Goal: Task Accomplishment & Management: Use online tool/utility

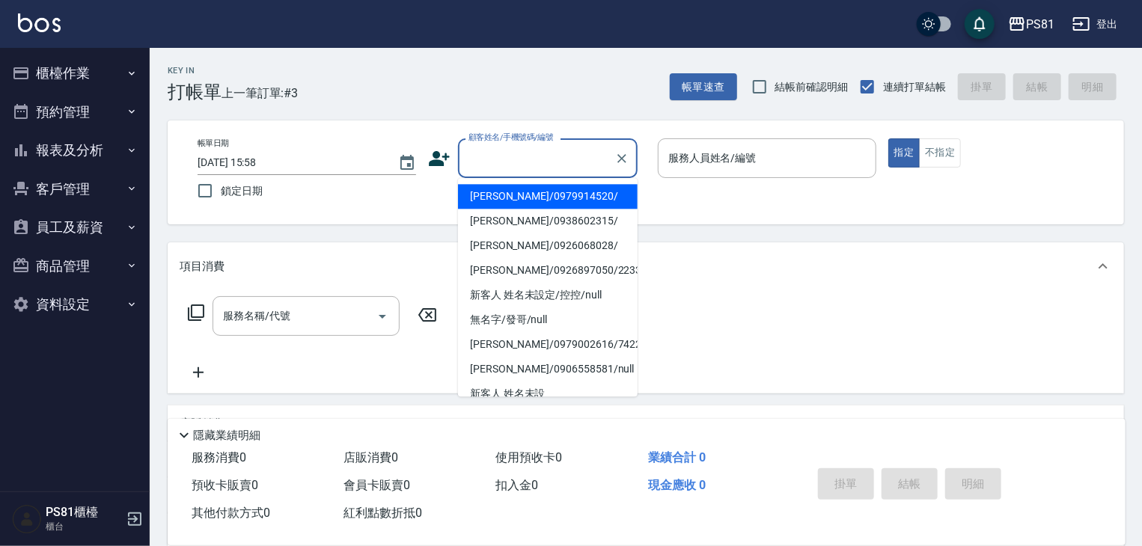
click at [530, 165] on input "顧客姓名/手機號碼/編號" at bounding box center [537, 158] width 144 height 26
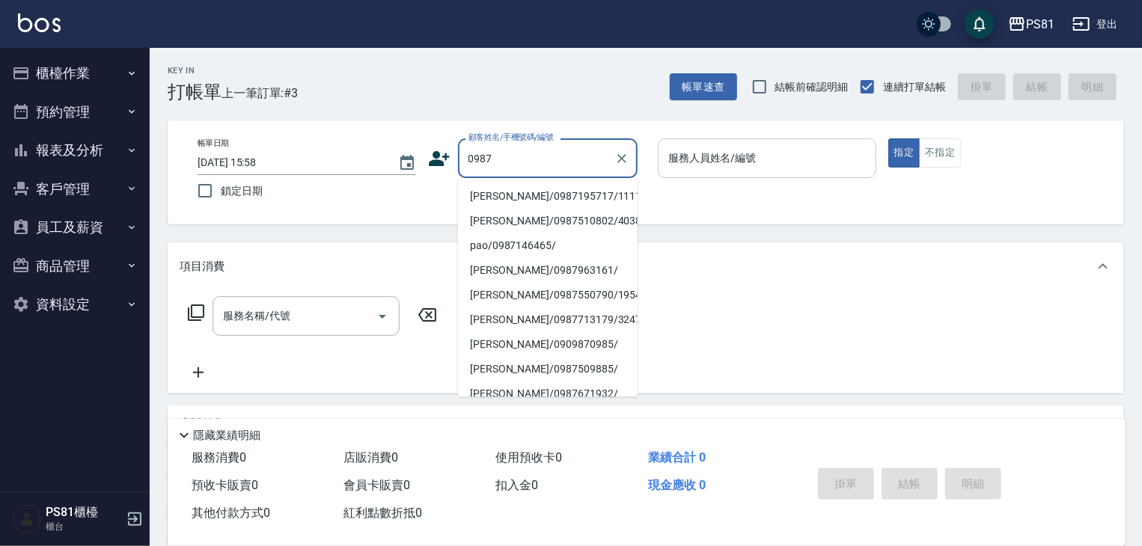
drag, startPoint x: 570, startPoint y: 201, endPoint x: 718, endPoint y: 159, distance: 153.8
click at [569, 200] on li "[PERSON_NAME]/0987195717/111111" at bounding box center [548, 196] width 180 height 25
type input "[PERSON_NAME]/0987195717/111111"
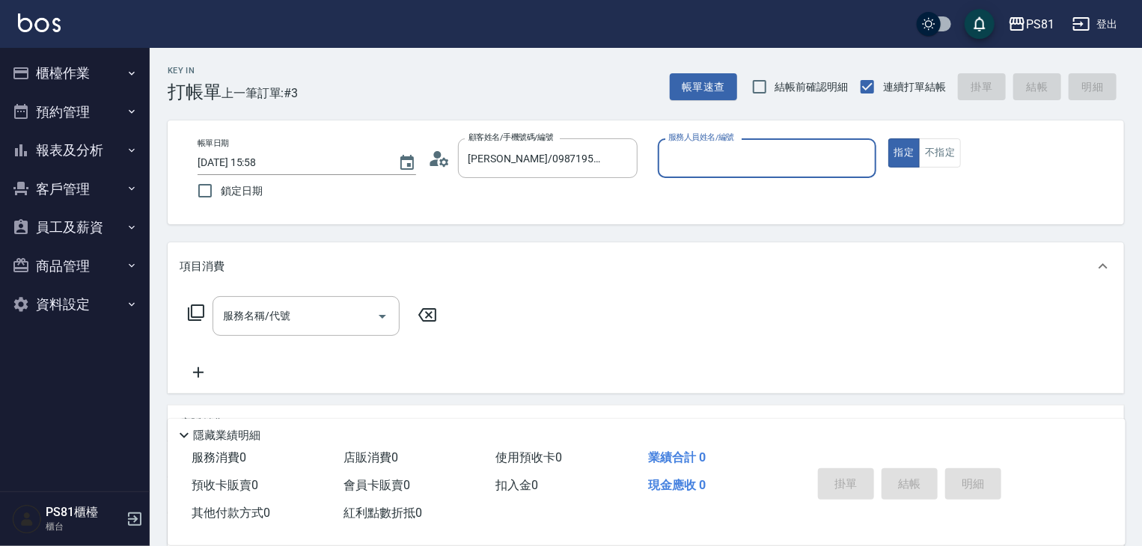
click at [745, 153] on input "服務人員姓名/編號" at bounding box center [766, 158] width 205 height 26
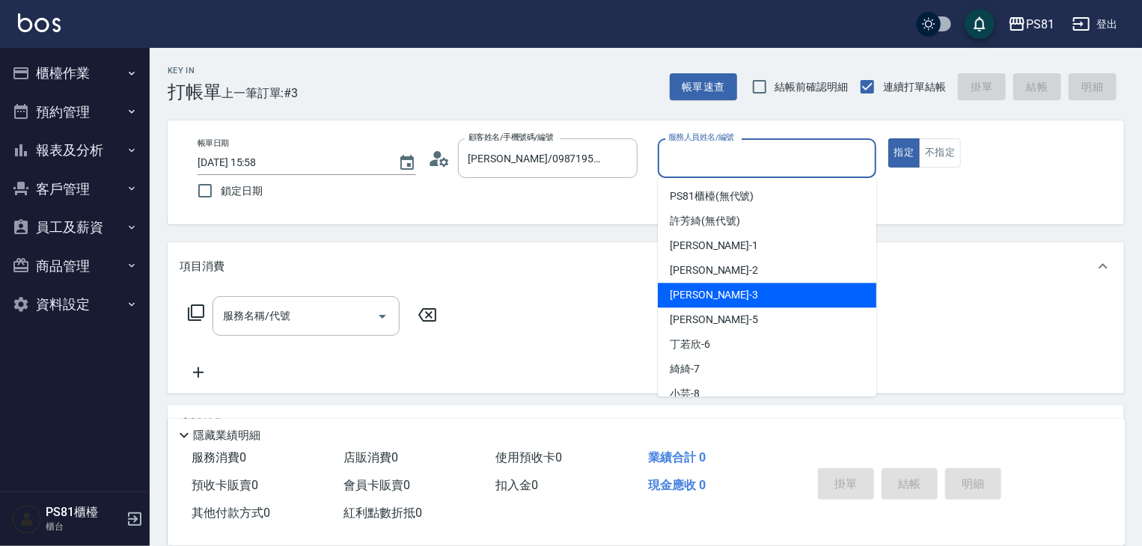
drag, startPoint x: 695, startPoint y: 289, endPoint x: 612, endPoint y: 294, distance: 83.2
click at [688, 285] on div "[PERSON_NAME] -3" at bounding box center [767, 295] width 218 height 25
type input "[PERSON_NAME]-3"
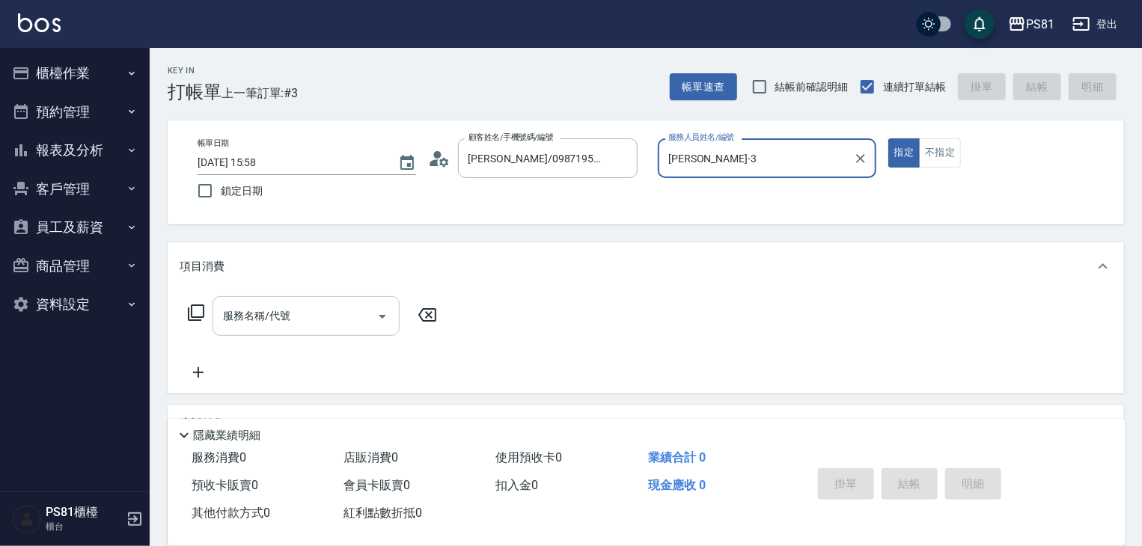
click at [296, 328] on input "服務名稱/代號" at bounding box center [294, 316] width 151 height 26
click at [958, 156] on div "指定 不指定" at bounding box center [997, 152] width 218 height 29
click at [934, 154] on button "不指定" at bounding box center [940, 152] width 42 height 29
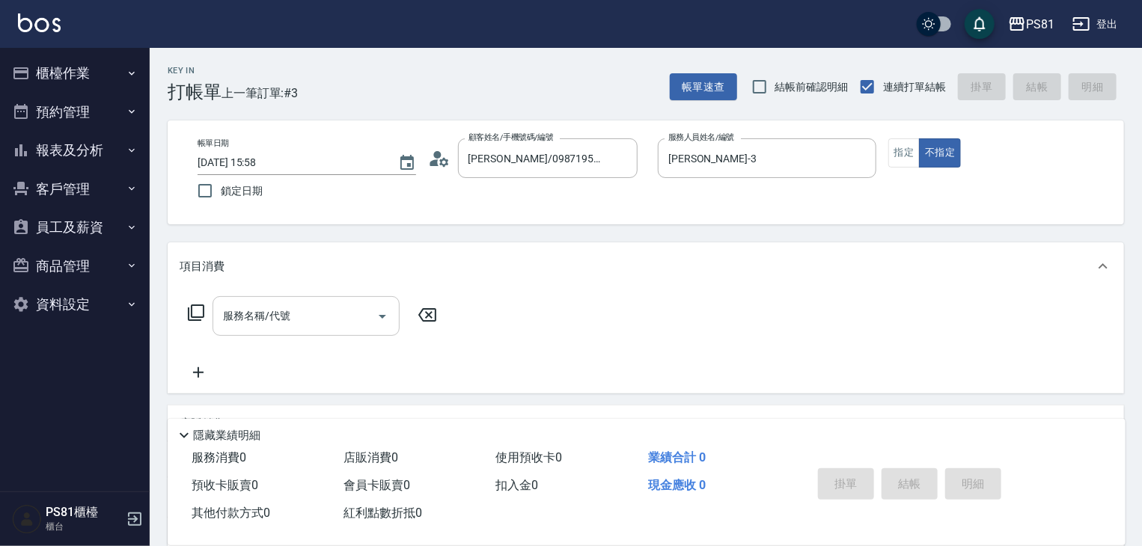
drag, startPoint x: 282, startPoint y: 285, endPoint x: 260, endPoint y: 312, distance: 34.6
click at [264, 312] on div "項目消費 服務名稱/代號 服務名稱/代號" at bounding box center [646, 317] width 956 height 151
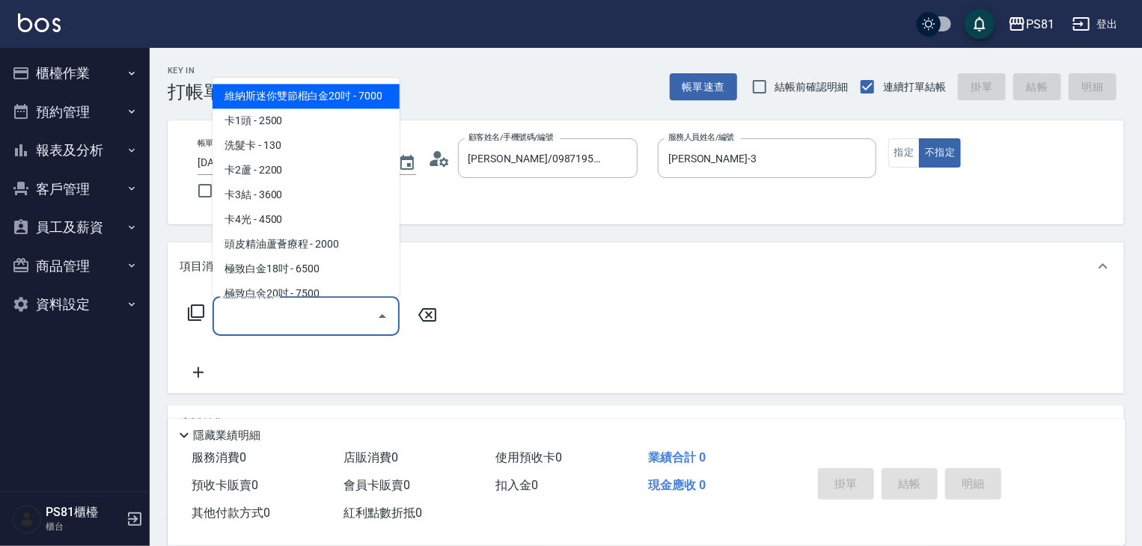
click at [260, 312] on input "服務名稱/代號" at bounding box center [294, 316] width 151 height 26
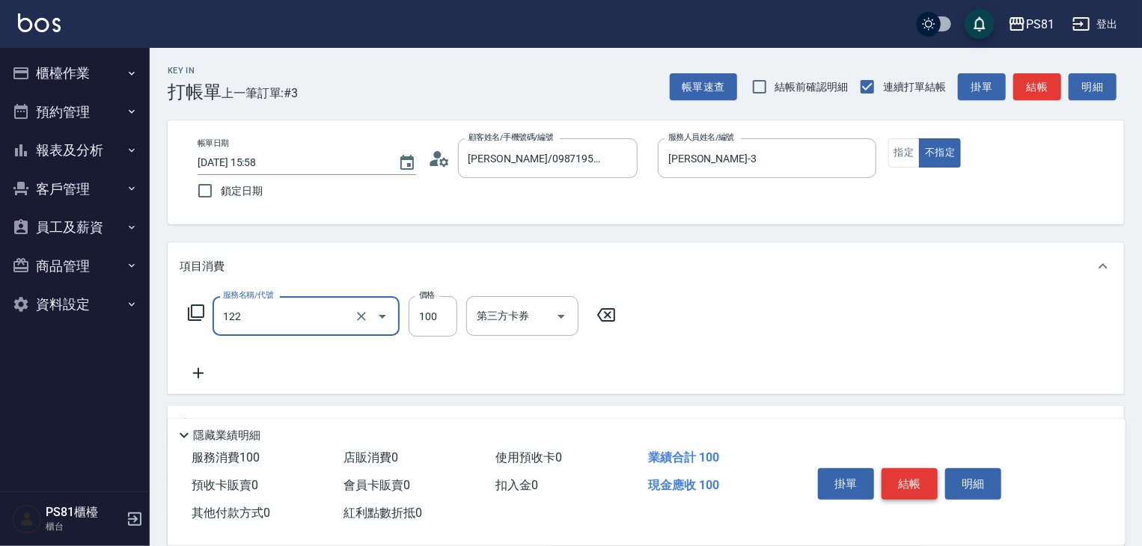
type input "電棒造型(122)"
click at [899, 477] on button "結帳" at bounding box center [909, 483] width 56 height 31
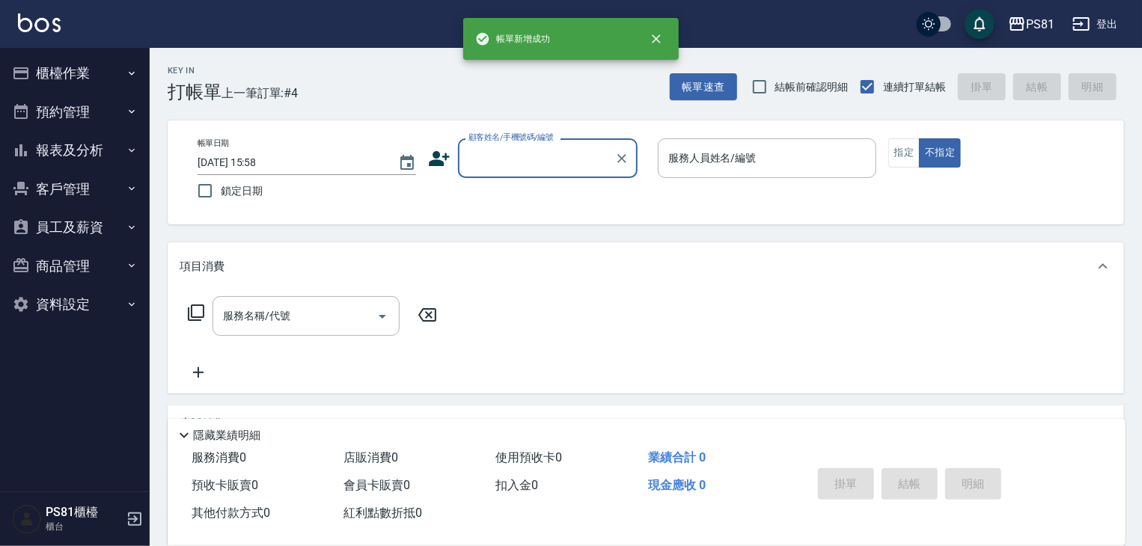
click at [524, 174] on div "顧客姓名/手機號碼/編號" at bounding box center [548, 158] width 180 height 40
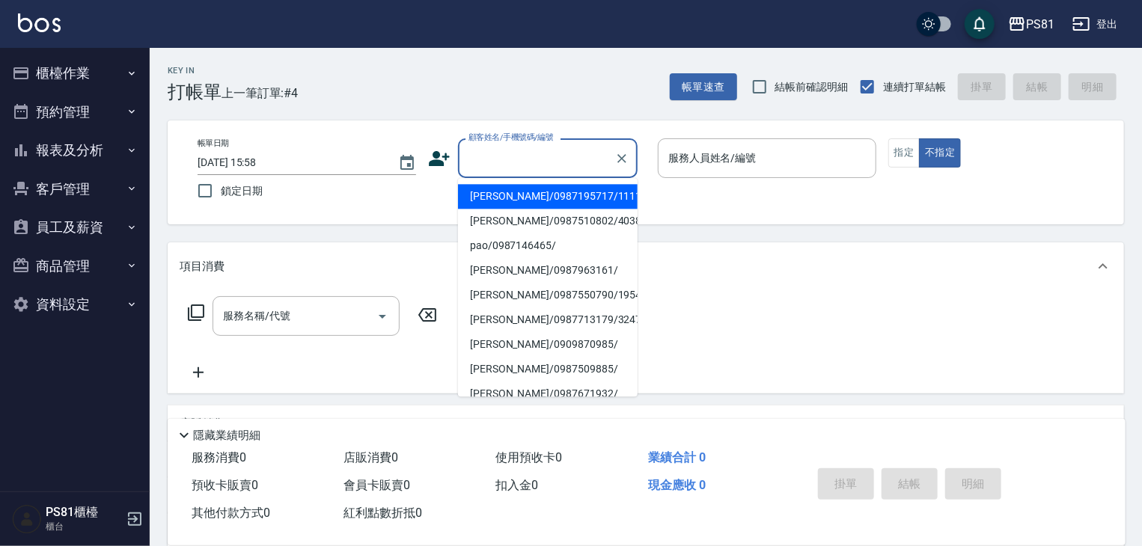
click at [533, 201] on li "[PERSON_NAME]/0987195717/111111" at bounding box center [548, 196] width 180 height 25
type input "[PERSON_NAME]/0987195717/111111"
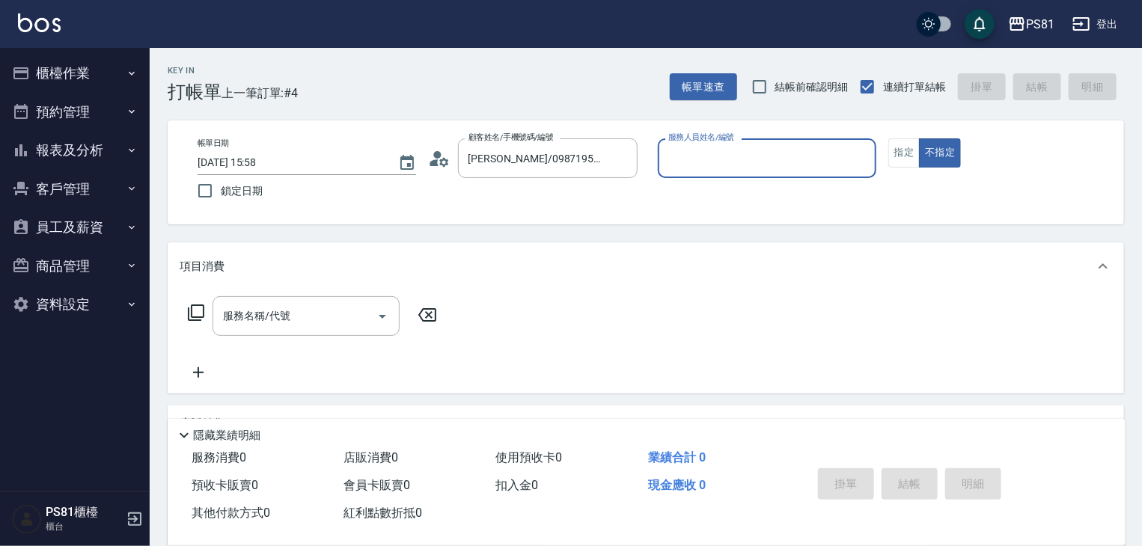
drag, startPoint x: 718, startPoint y: 142, endPoint x: 727, endPoint y: 168, distance: 27.7
click at [717, 142] on label "服務人員姓名/編號" at bounding box center [701, 137] width 66 height 11
click at [717, 145] on input "服務人員姓名/編號" at bounding box center [766, 158] width 205 height 26
click at [729, 172] on div "服務人員姓名/編號" at bounding box center [767, 158] width 218 height 40
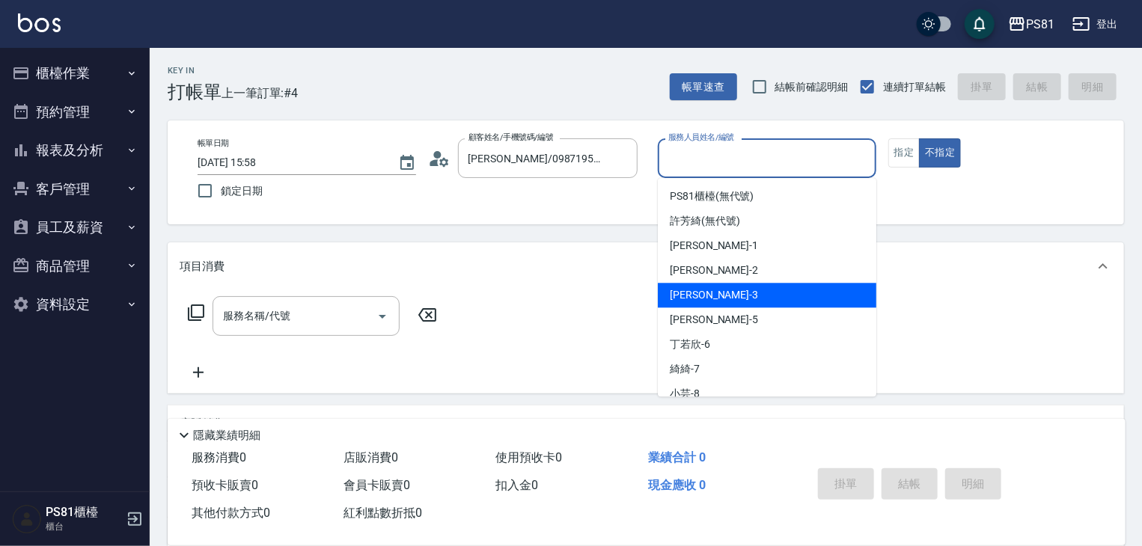
drag, startPoint x: 691, startPoint y: 294, endPoint x: 835, endPoint y: 132, distance: 216.2
click at [691, 294] on span "[PERSON_NAME] -3" at bounding box center [714, 295] width 88 height 16
type input "[PERSON_NAME]-3"
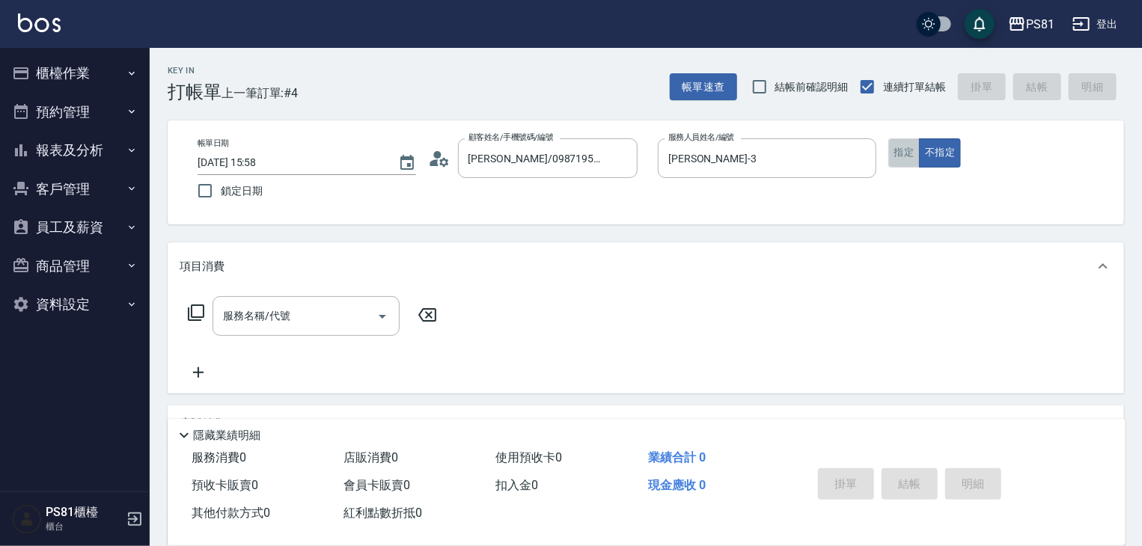
click at [908, 151] on button "指定" at bounding box center [904, 152] width 32 height 29
drag, startPoint x: 268, startPoint y: 337, endPoint x: 275, endPoint y: 328, distance: 11.1
click at [269, 336] on div "服務名稱/代號 服務名稱/代號" at bounding box center [313, 338] width 266 height 85
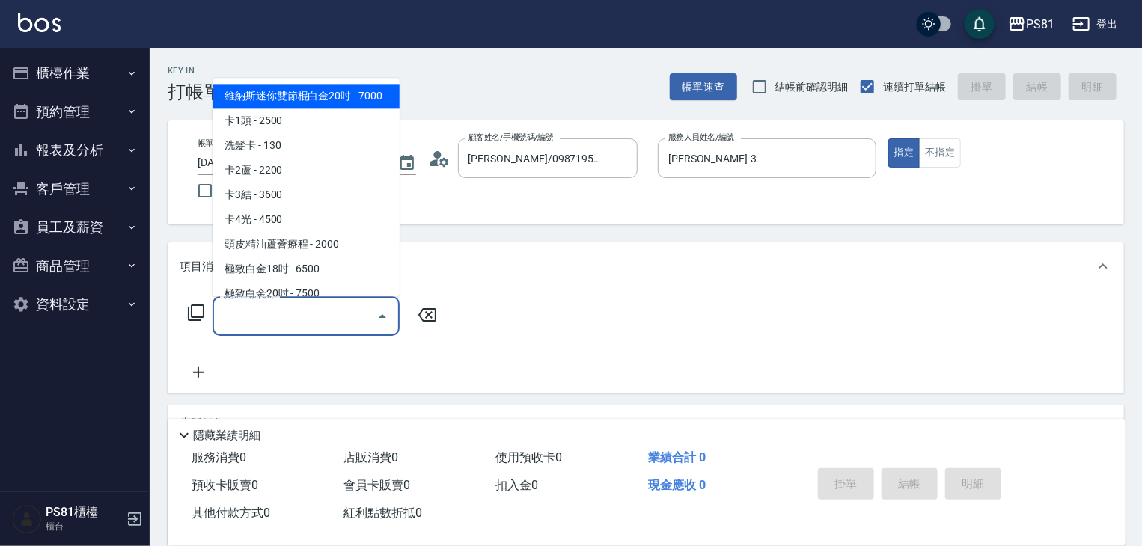
click at [276, 324] on input "服務名稱/代號" at bounding box center [294, 316] width 151 height 26
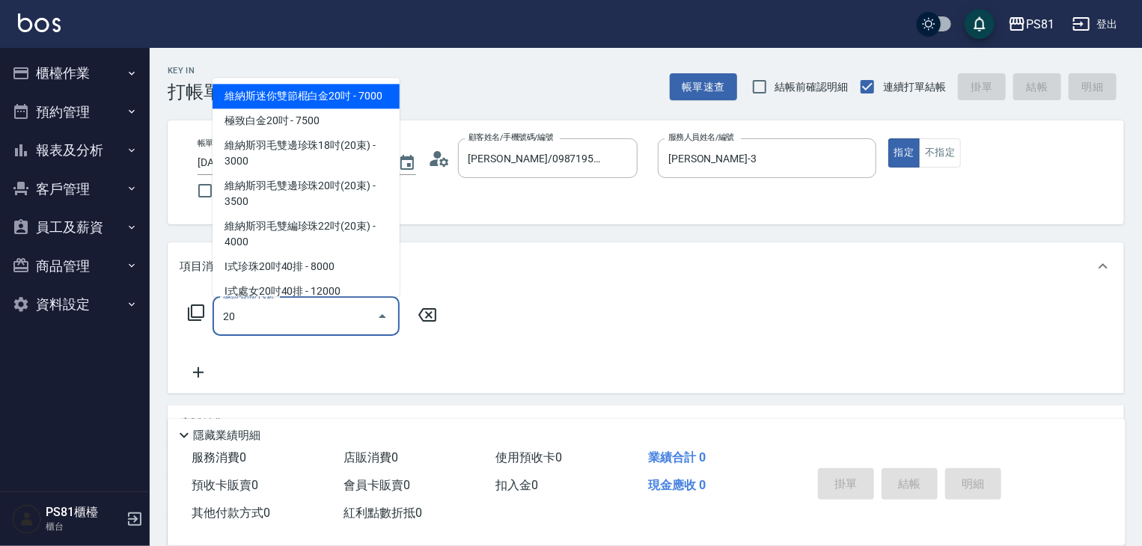
type input "2"
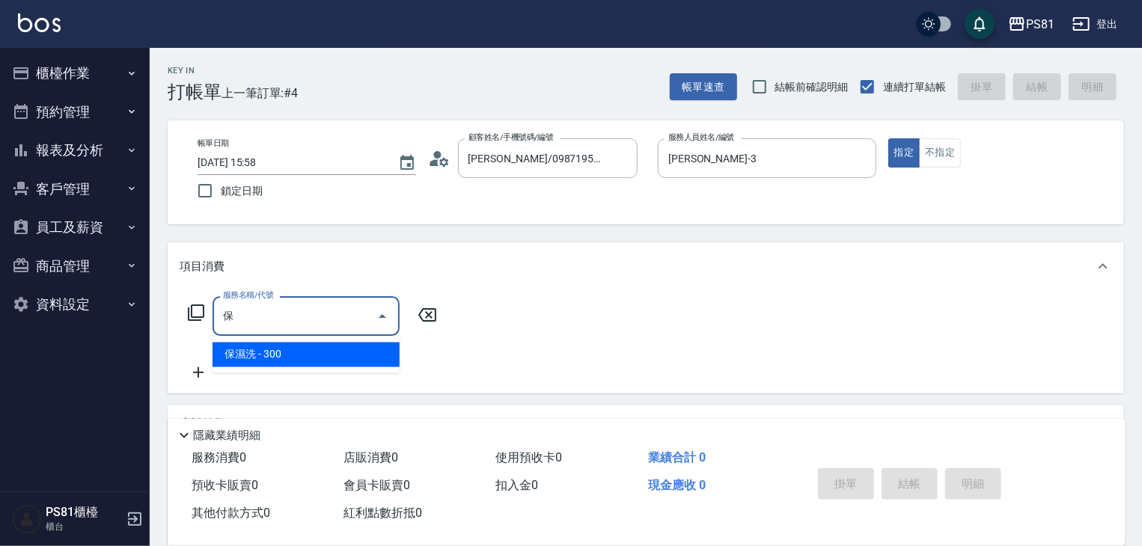
click at [332, 357] on span "保濕洗 - 300" at bounding box center [306, 355] width 187 height 25
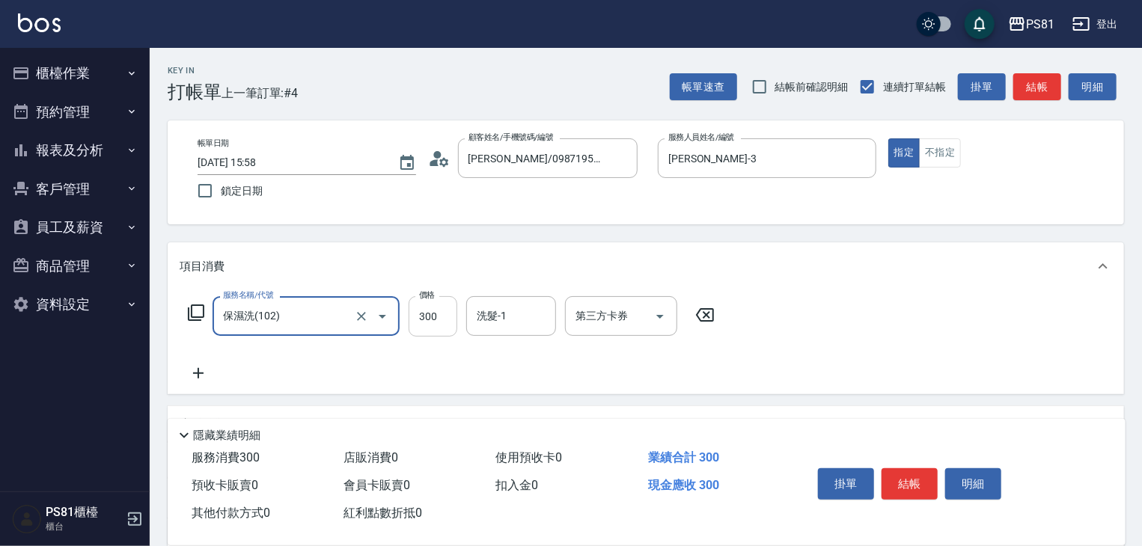
type input "保濕洗(102)"
type input "500"
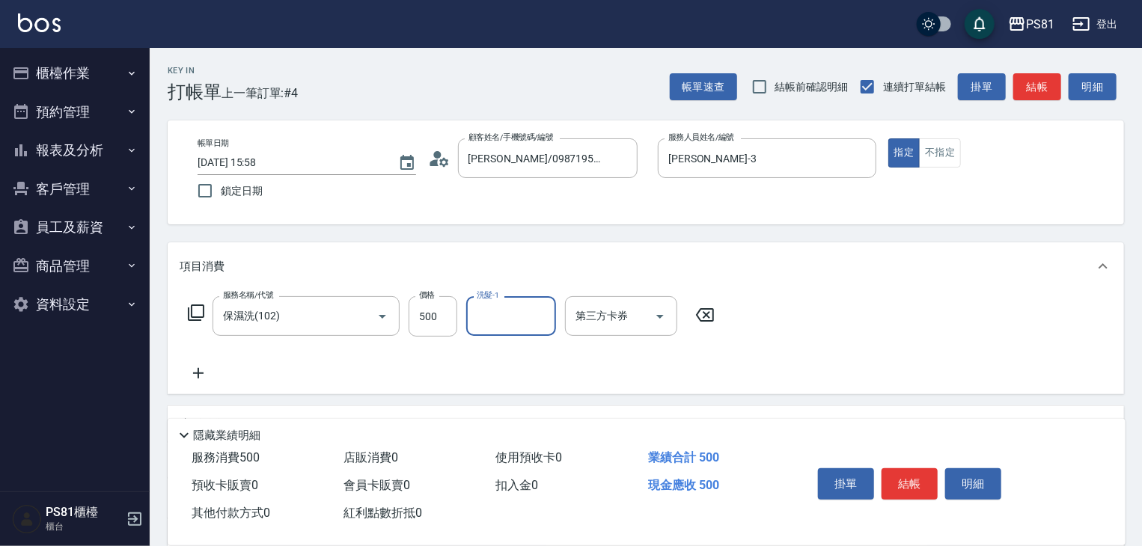
click at [904, 483] on button "結帳" at bounding box center [909, 483] width 56 height 31
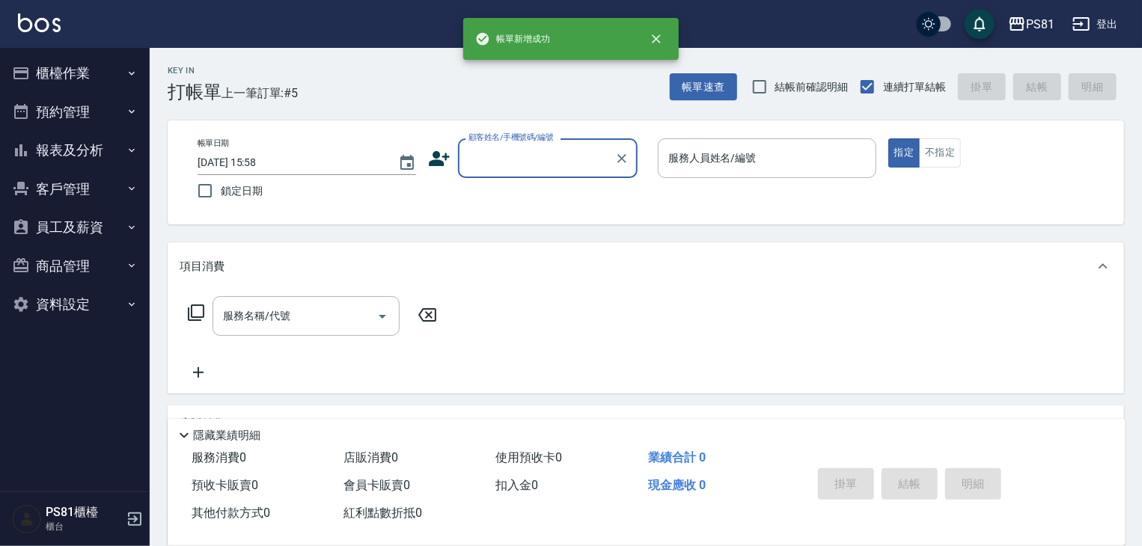
click at [507, 164] on input "顧客姓名/手機號碼/編號" at bounding box center [537, 158] width 144 height 26
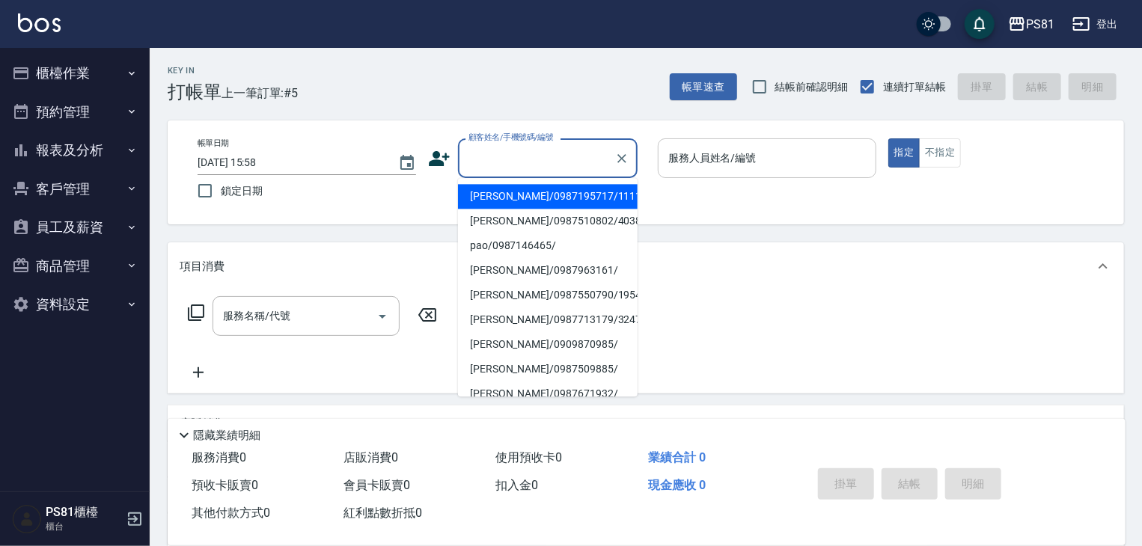
drag, startPoint x: 540, startPoint y: 197, endPoint x: 703, endPoint y: 161, distance: 167.0
click at [545, 198] on li "[PERSON_NAME]/0987195717/111111" at bounding box center [548, 196] width 180 height 25
type input "[PERSON_NAME]/0987195717/111111"
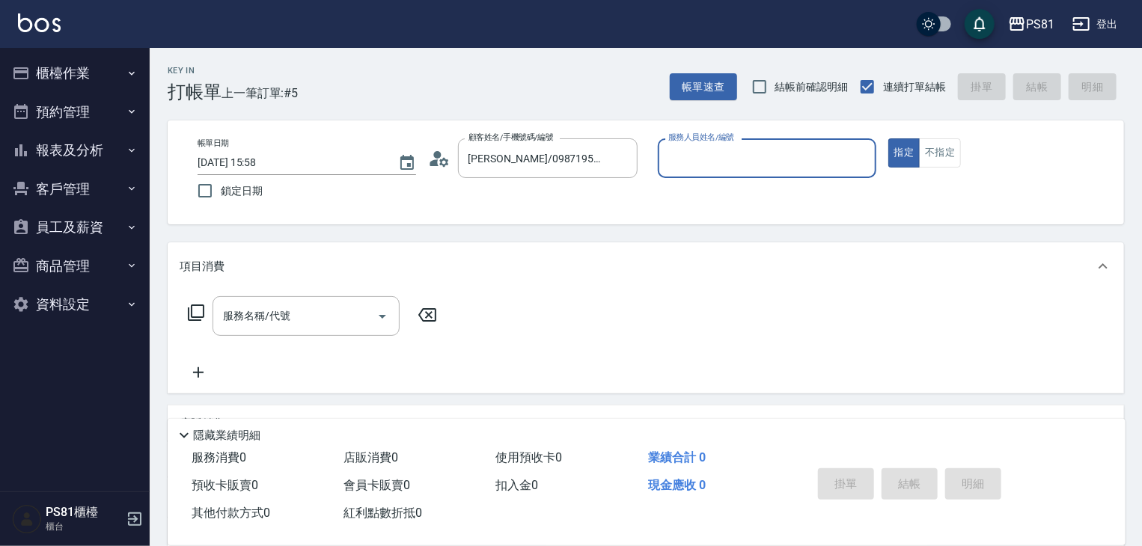
click at [718, 143] on div "服務人員姓名/編號" at bounding box center [767, 158] width 218 height 40
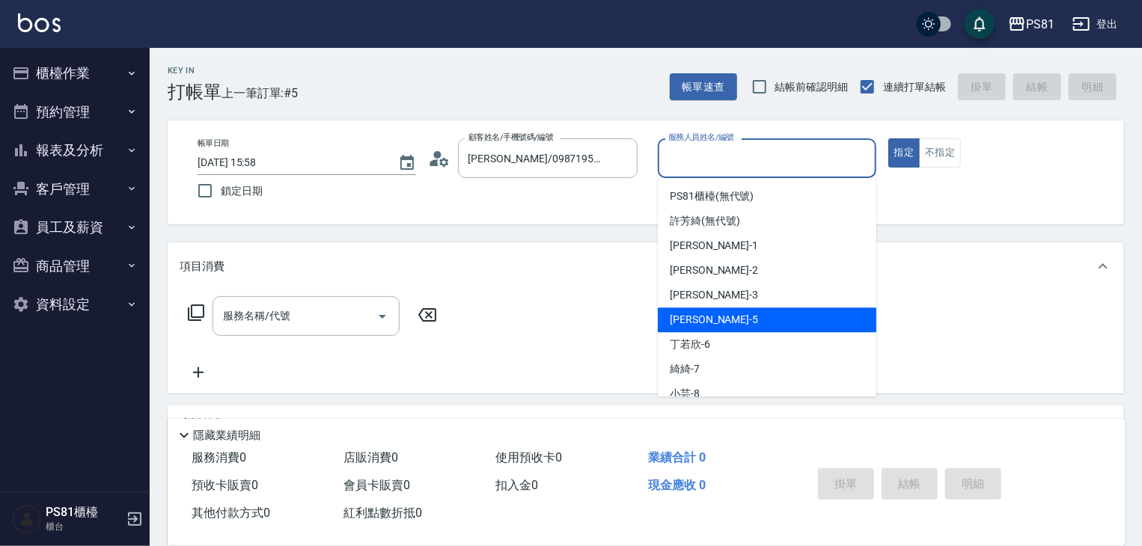
drag, startPoint x: 703, startPoint y: 309, endPoint x: 697, endPoint y: 303, distance: 8.5
click at [700, 309] on div "[PERSON_NAME] -5" at bounding box center [767, 320] width 218 height 25
drag, startPoint x: 709, startPoint y: 162, endPoint x: 705, endPoint y: 263, distance: 101.1
click at [646, 192] on div "帳單日期 [DATE] 15:58 鎖定日期 顧客姓名/手機號碼/編號 [PERSON_NAME]/0987195717/111111 顧客姓名/手機號碼/編…" at bounding box center [646, 172] width 920 height 68
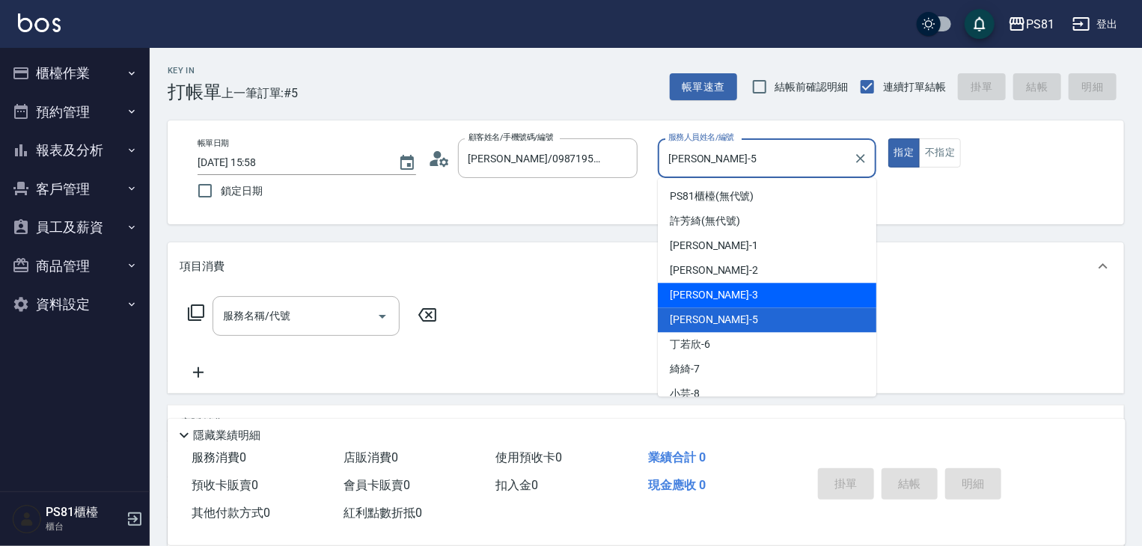
drag, startPoint x: 723, startPoint y: 297, endPoint x: 615, endPoint y: 314, distance: 109.1
click at [720, 296] on div "[PERSON_NAME] -3" at bounding box center [767, 295] width 218 height 25
type input "[PERSON_NAME]-3"
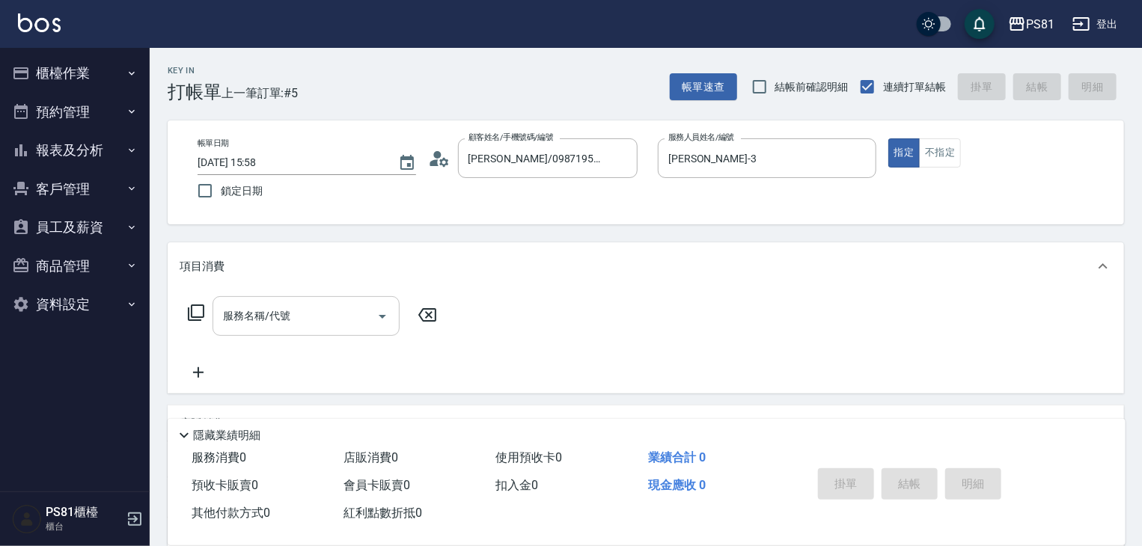
drag, startPoint x: 347, startPoint y: 336, endPoint x: 341, endPoint y: 324, distance: 13.4
click at [344, 331] on div "服務名稱/代號 服務名稱/代號" at bounding box center [313, 338] width 266 height 85
click at [328, 306] on input "服務名稱/代號" at bounding box center [294, 316] width 151 height 26
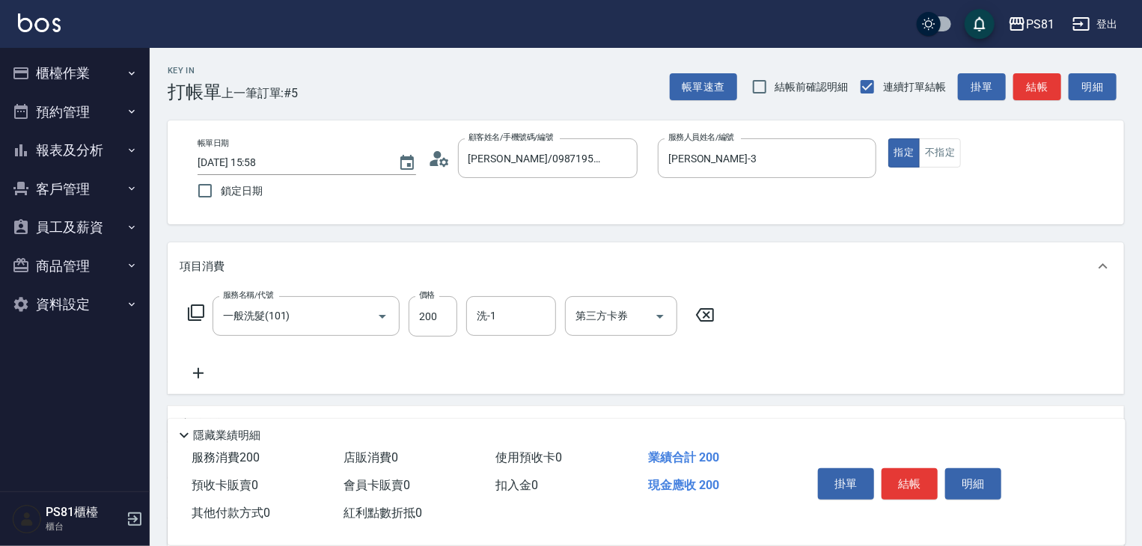
click at [198, 373] on icon at bounding box center [198, 373] width 10 height 10
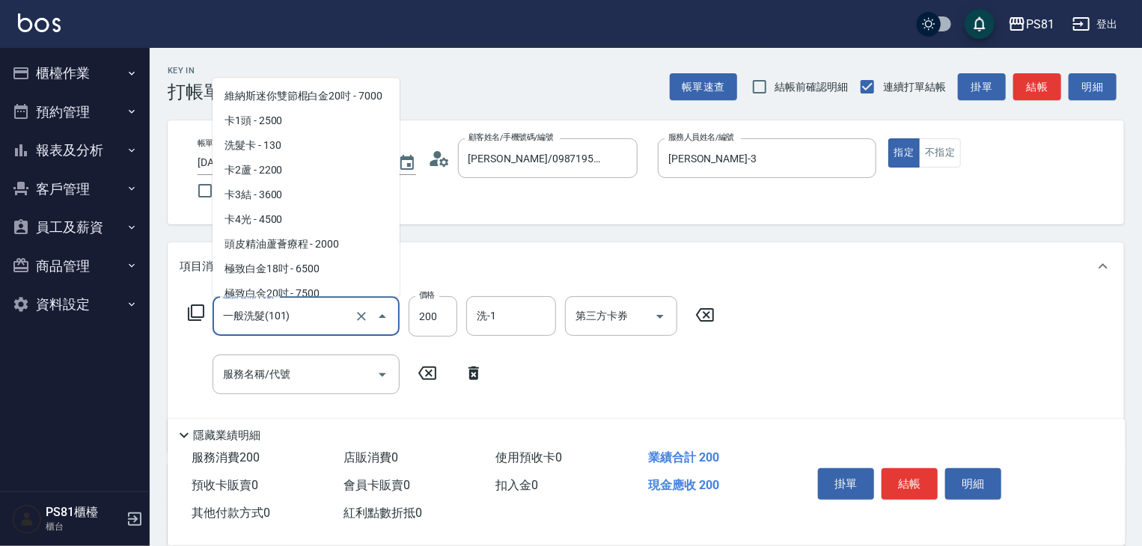
scroll to position [75, 0]
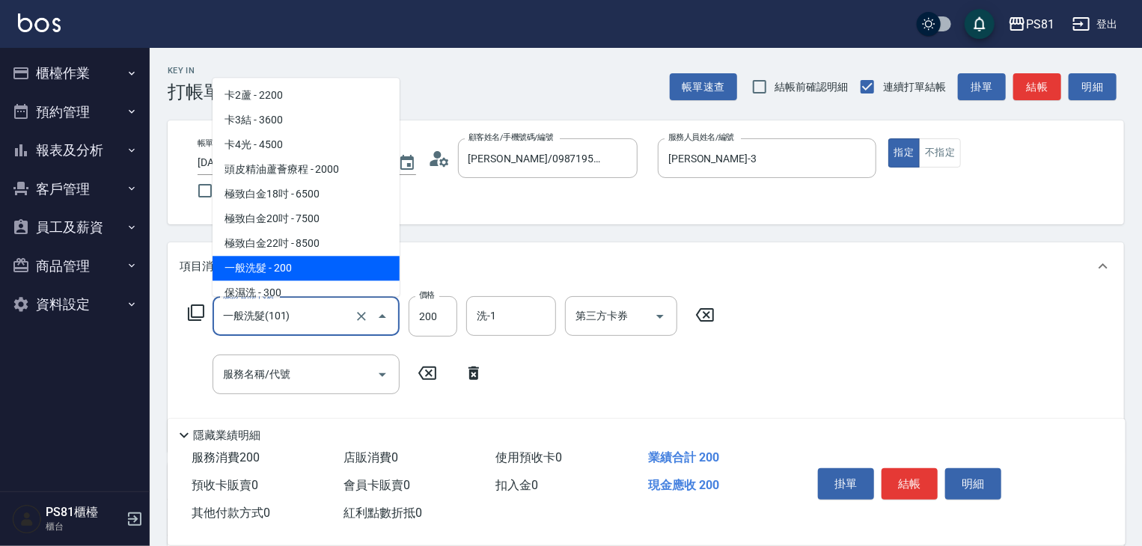
drag, startPoint x: 329, startPoint y: 324, endPoint x: 227, endPoint y: 323, distance: 101.8
click at [227, 323] on input "一般洗髮(101)" at bounding box center [285, 316] width 132 height 26
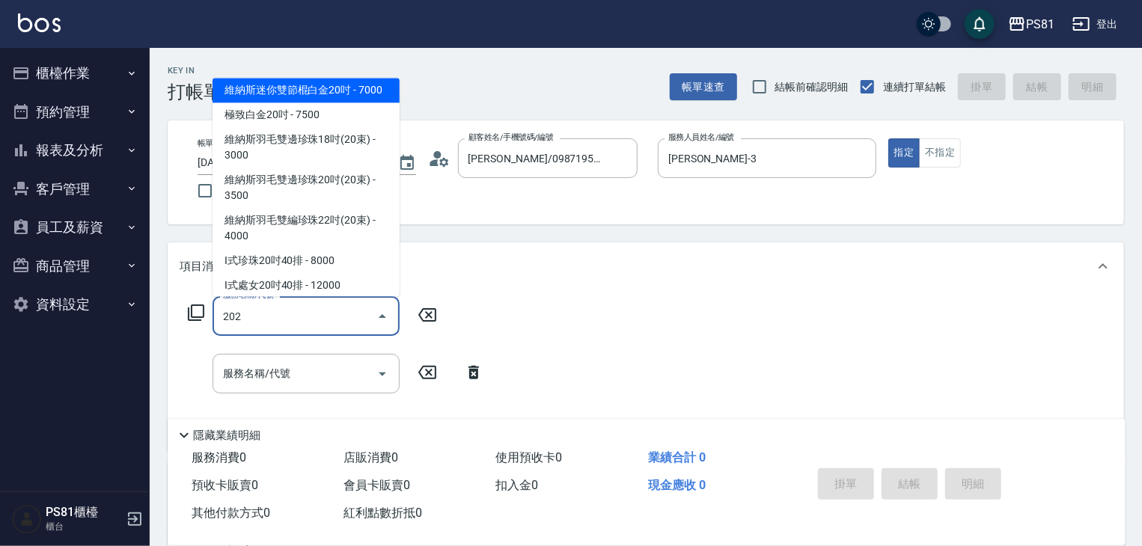
scroll to position [0, 0]
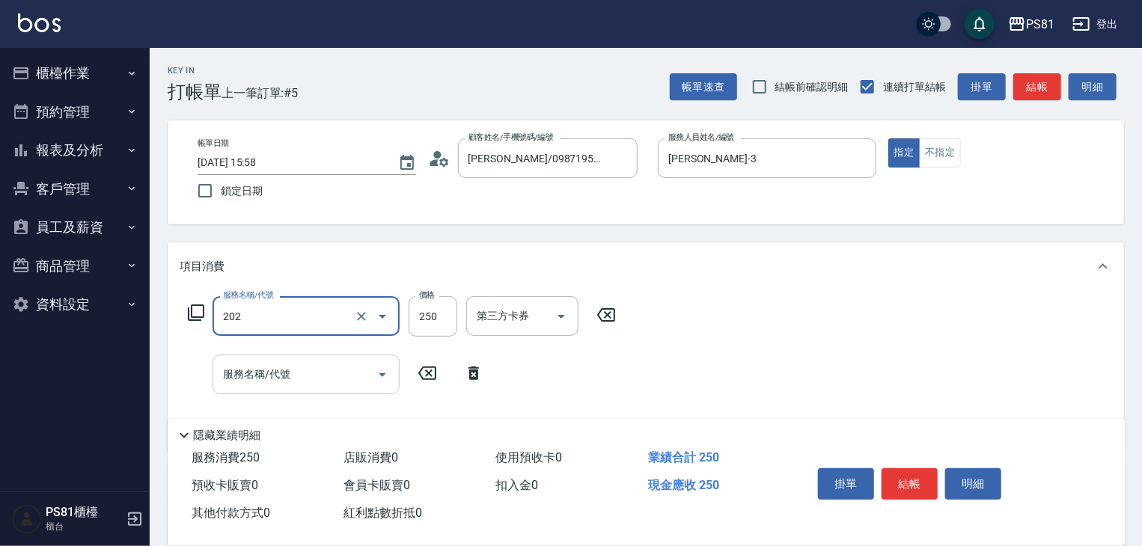
type input "單剪250(202)"
click at [329, 376] on input "服務名稱/代號" at bounding box center [294, 374] width 151 height 26
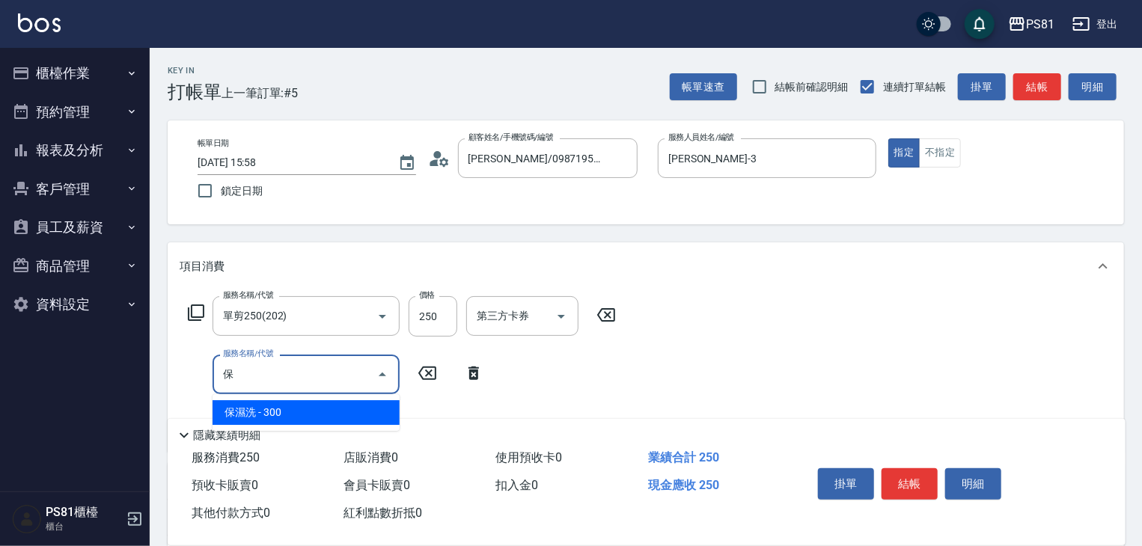
click at [327, 411] on span "保濕洗 - 300" at bounding box center [306, 412] width 187 height 25
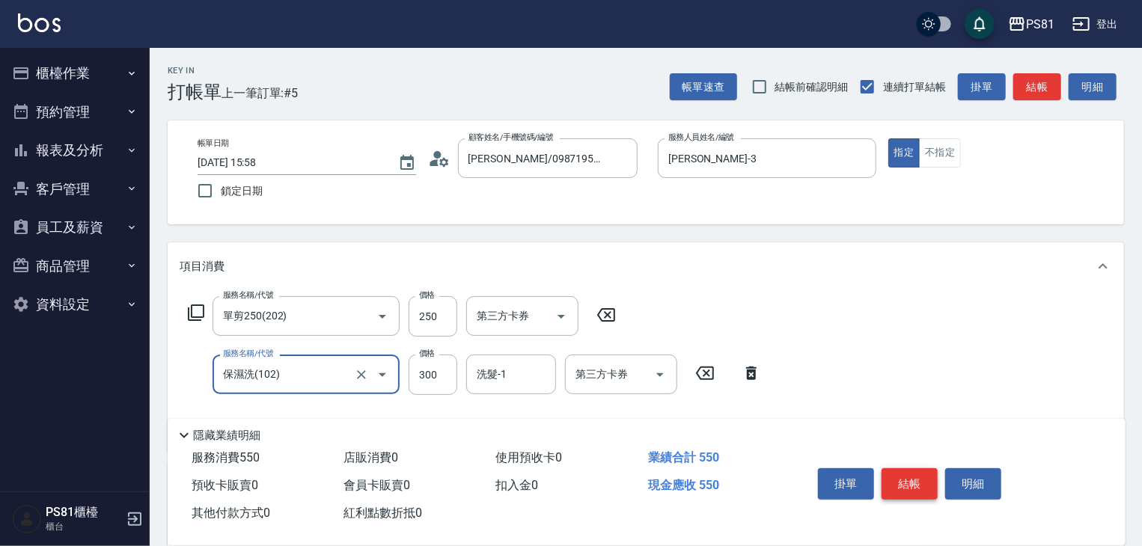
type input "保濕洗(102)"
click at [908, 484] on button "結帳" at bounding box center [909, 483] width 56 height 31
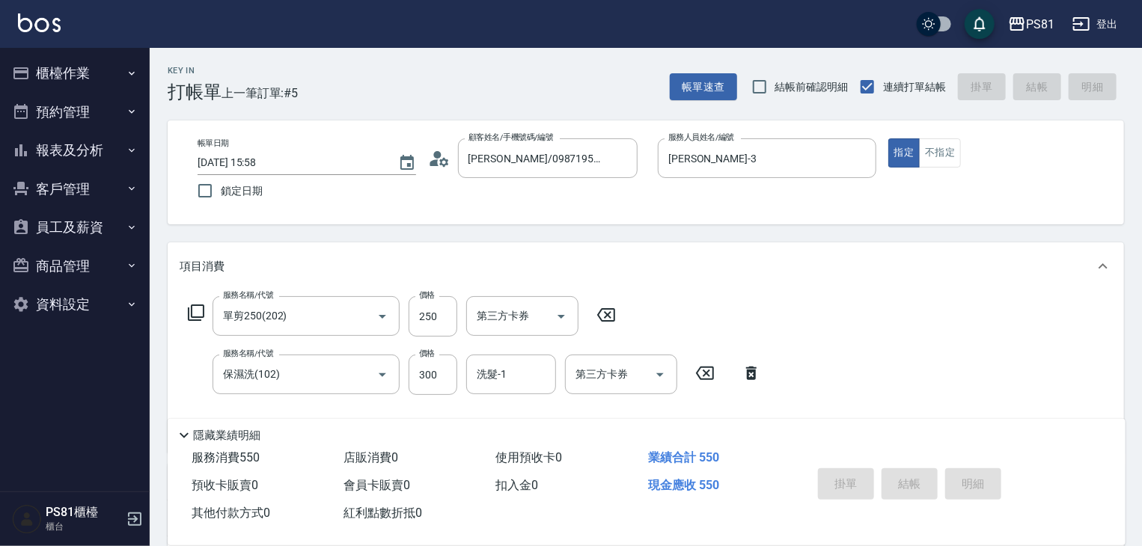
type input "[DATE] 15:59"
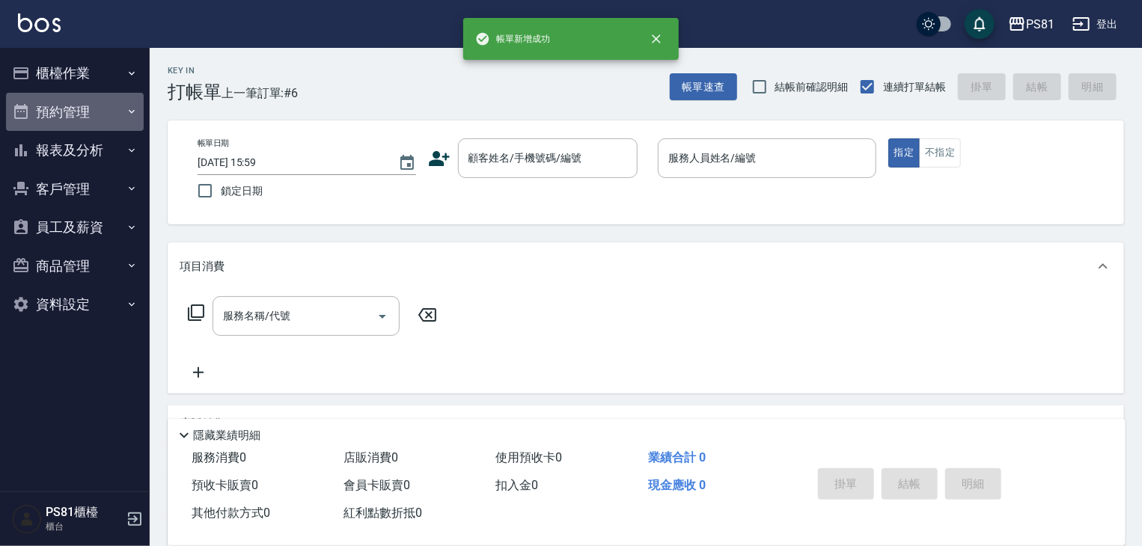
click at [96, 100] on button "預約管理" at bounding box center [75, 112] width 138 height 39
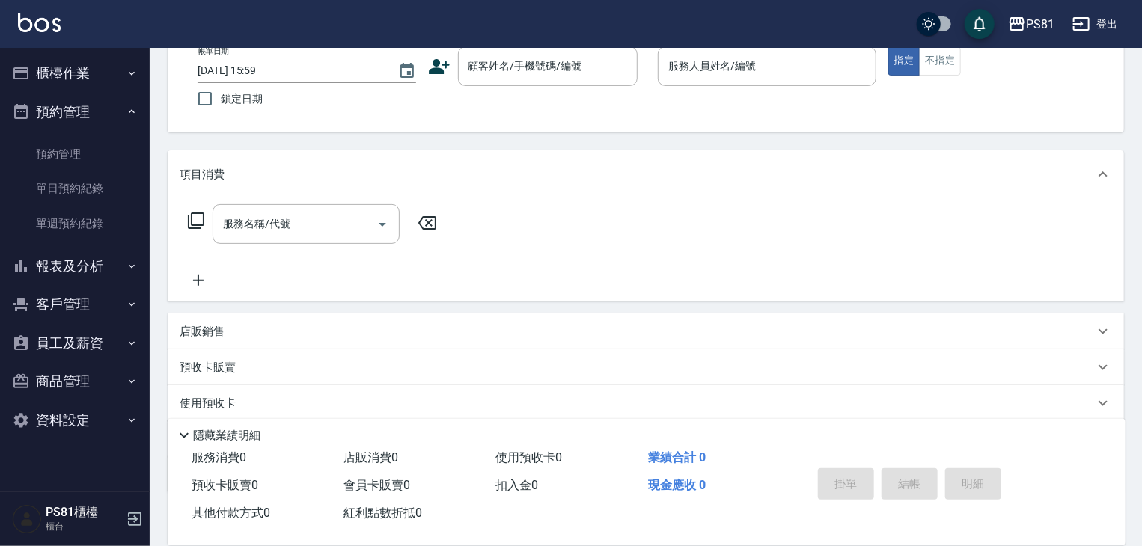
scroll to position [181, 0]
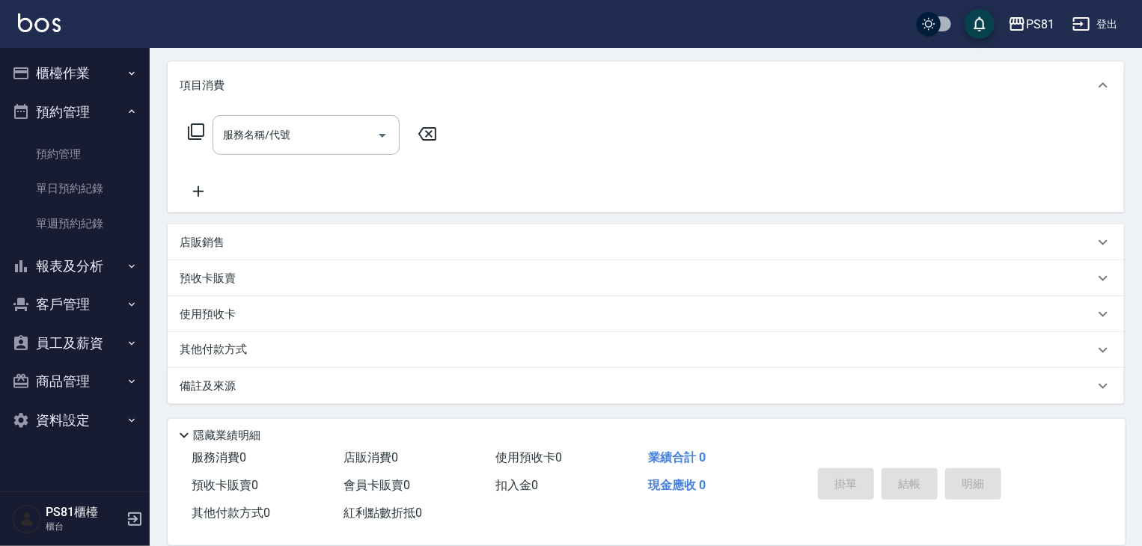
click at [106, 260] on button "報表及分析" at bounding box center [75, 266] width 138 height 39
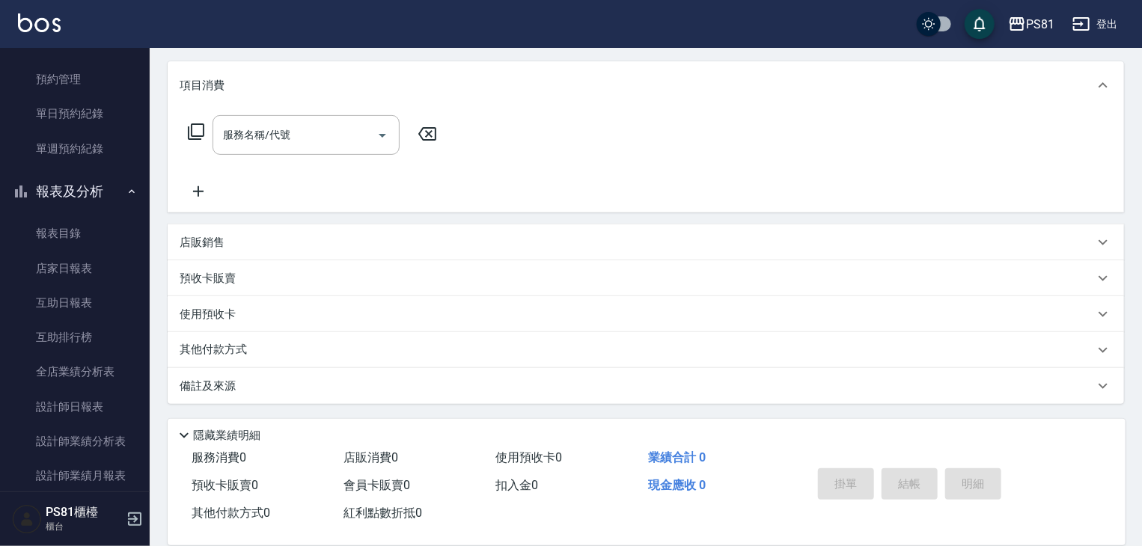
scroll to position [0, 0]
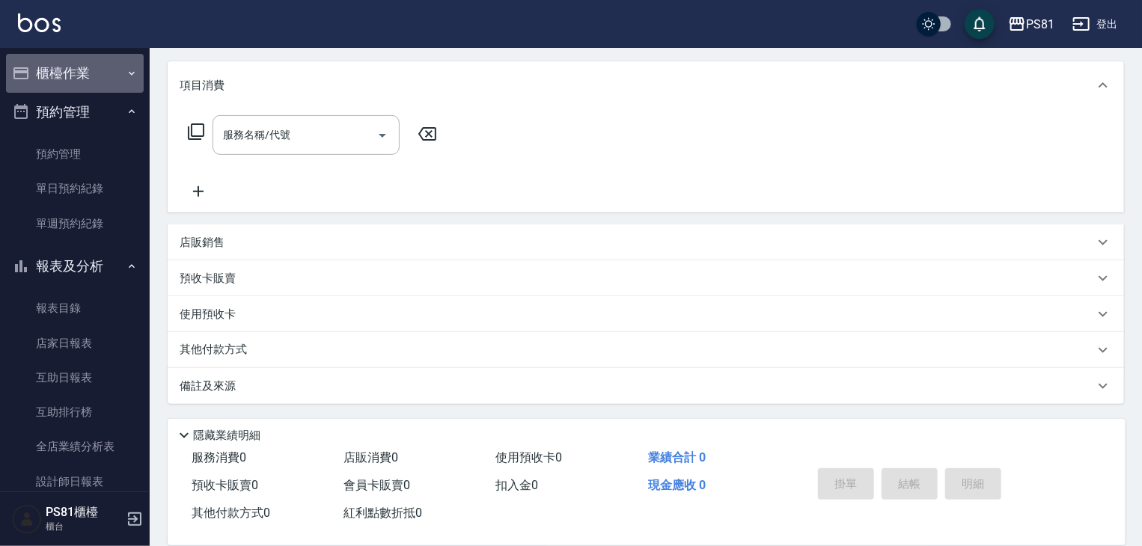
click at [78, 72] on button "櫃檯作業" at bounding box center [75, 73] width 138 height 39
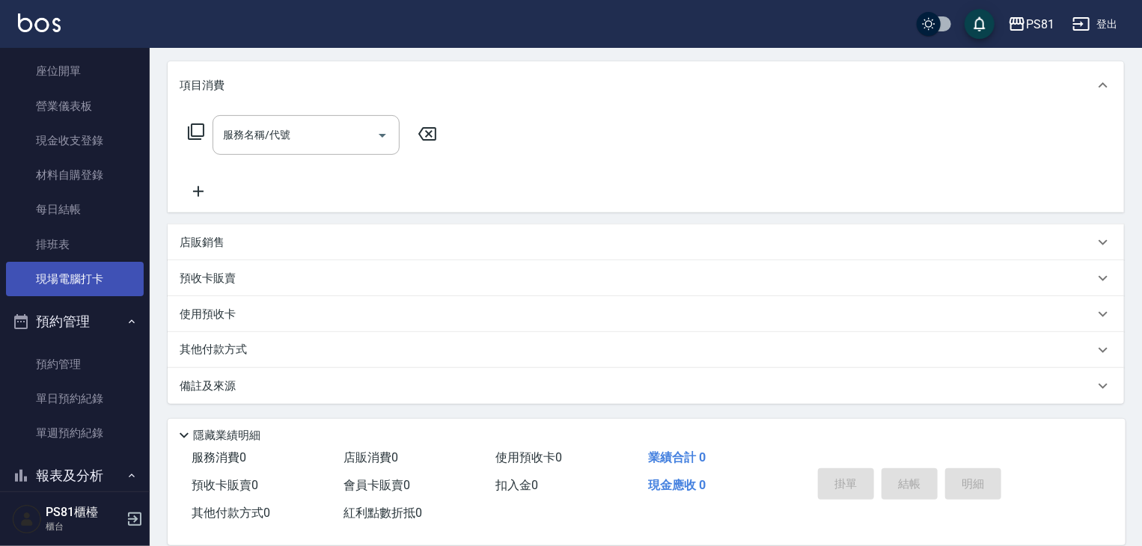
scroll to position [150, 0]
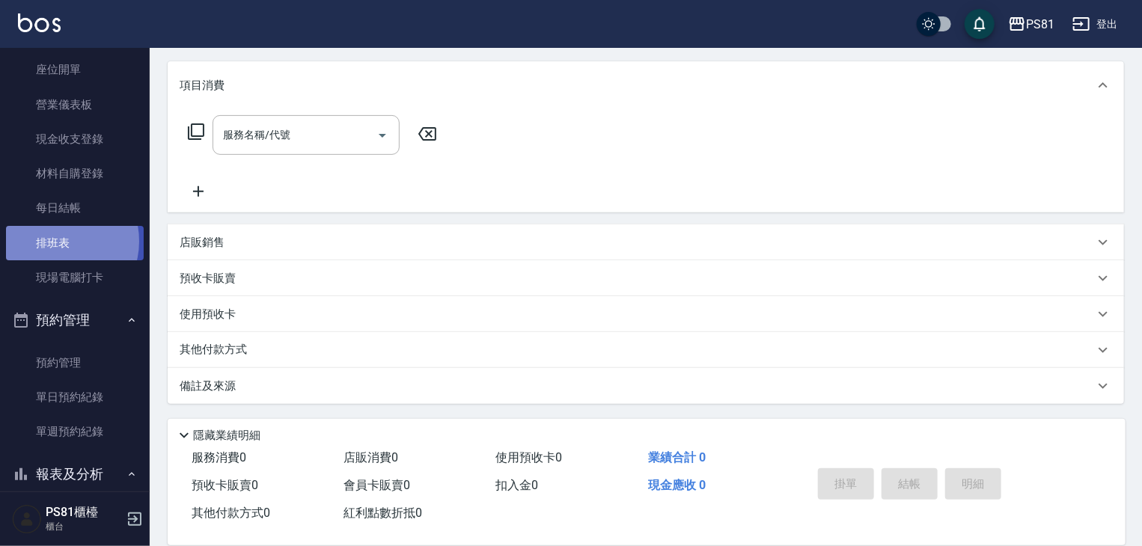
click at [57, 241] on link "排班表" at bounding box center [75, 243] width 138 height 34
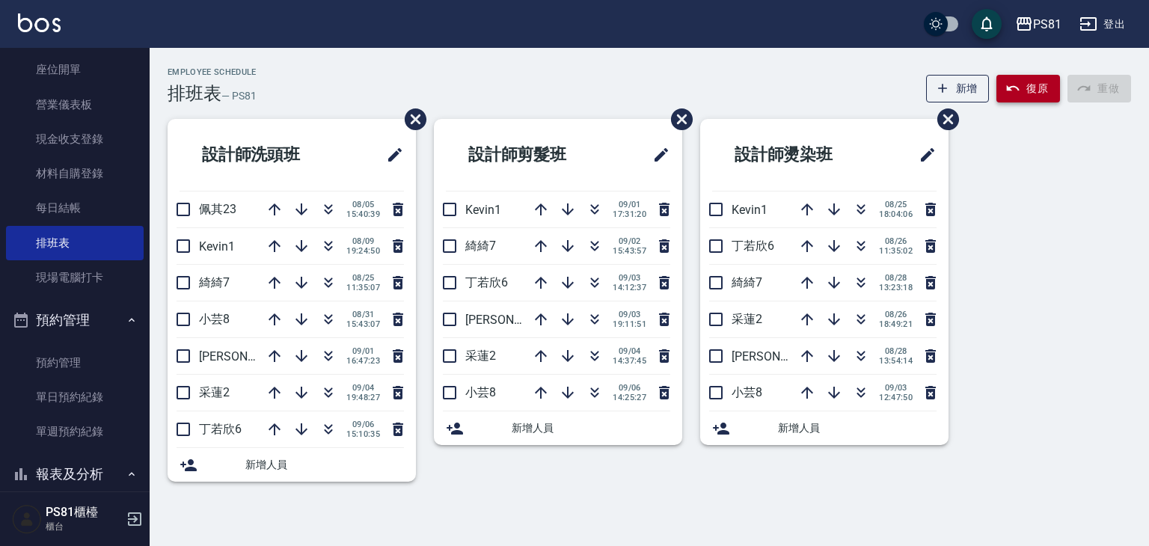
click at [1037, 89] on button "復原" at bounding box center [1029, 89] width 64 height 28
click at [1105, 91] on button "重做" at bounding box center [1100, 89] width 64 height 28
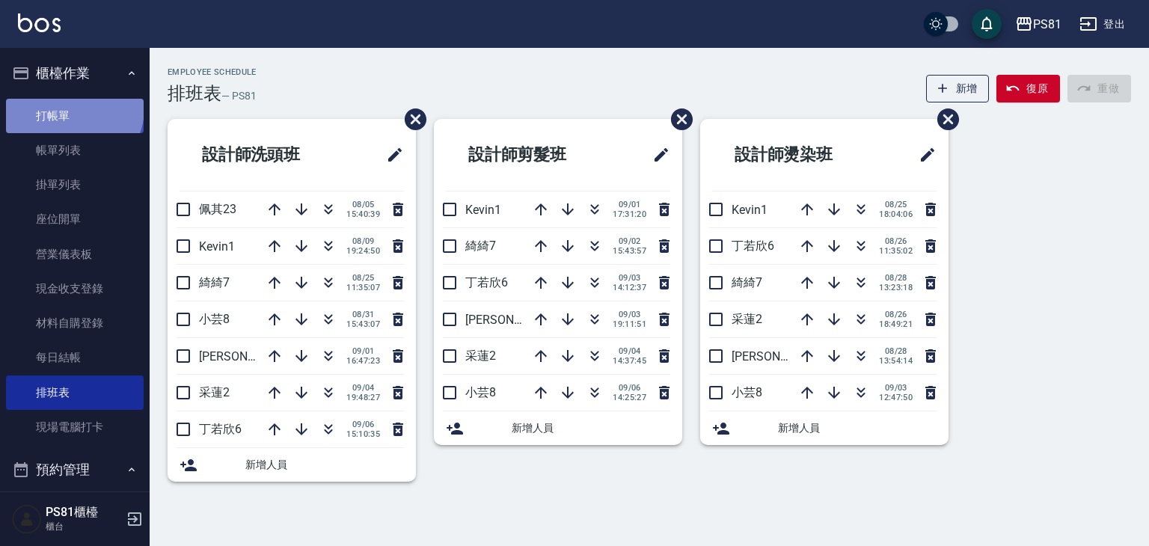
drag, startPoint x: 73, startPoint y: 108, endPoint x: 111, endPoint y: 123, distance: 41.0
click at [73, 108] on link "打帳單" at bounding box center [75, 116] width 138 height 34
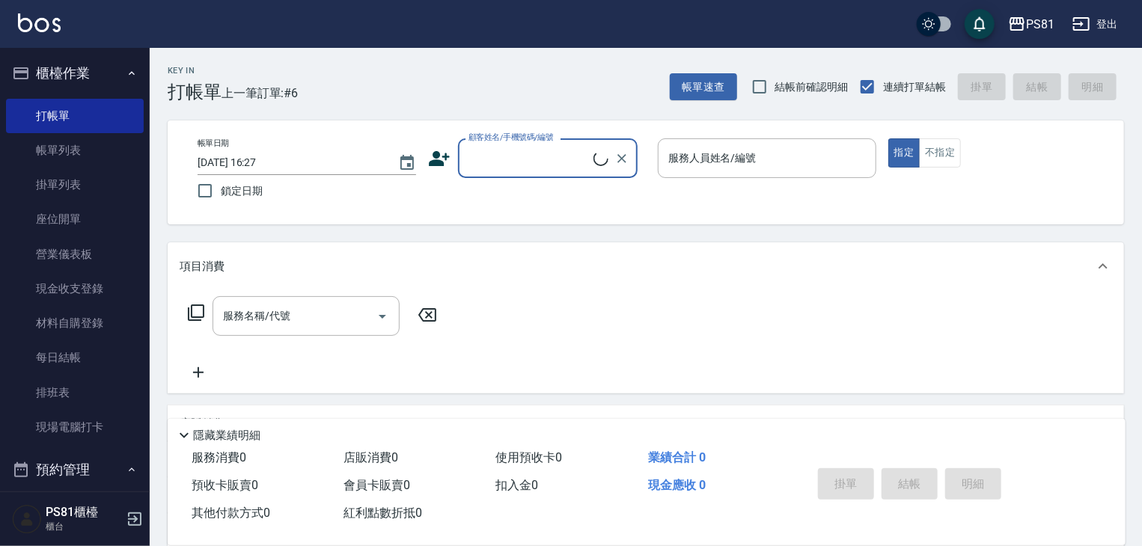
click at [560, 164] on input "顧客姓名/手機號碼/編號" at bounding box center [529, 158] width 129 height 26
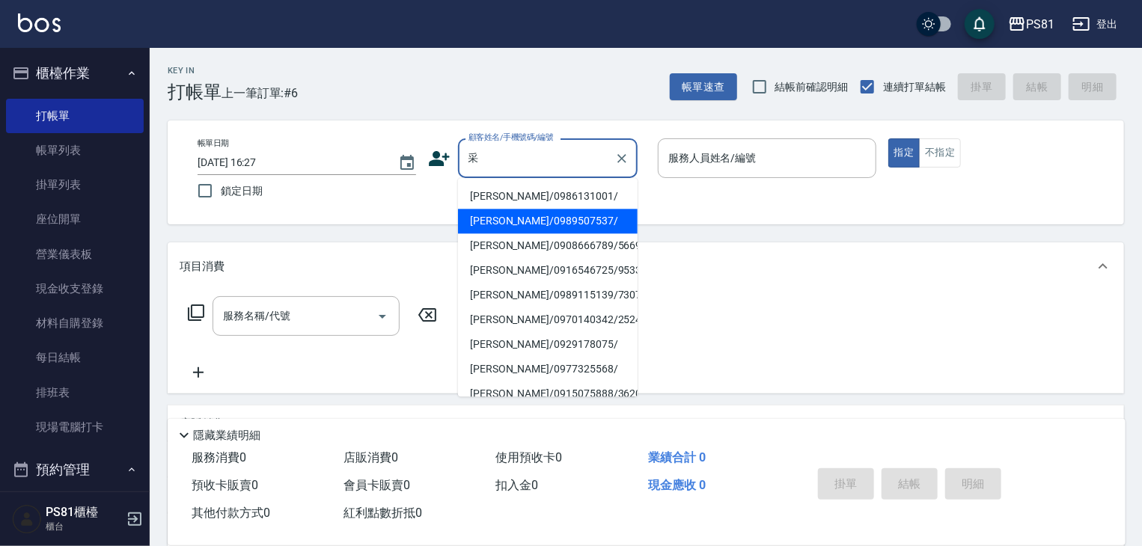
click at [575, 217] on li "[PERSON_NAME]/0989507537/" at bounding box center [548, 221] width 180 height 25
type input "[PERSON_NAME]/0989507537/"
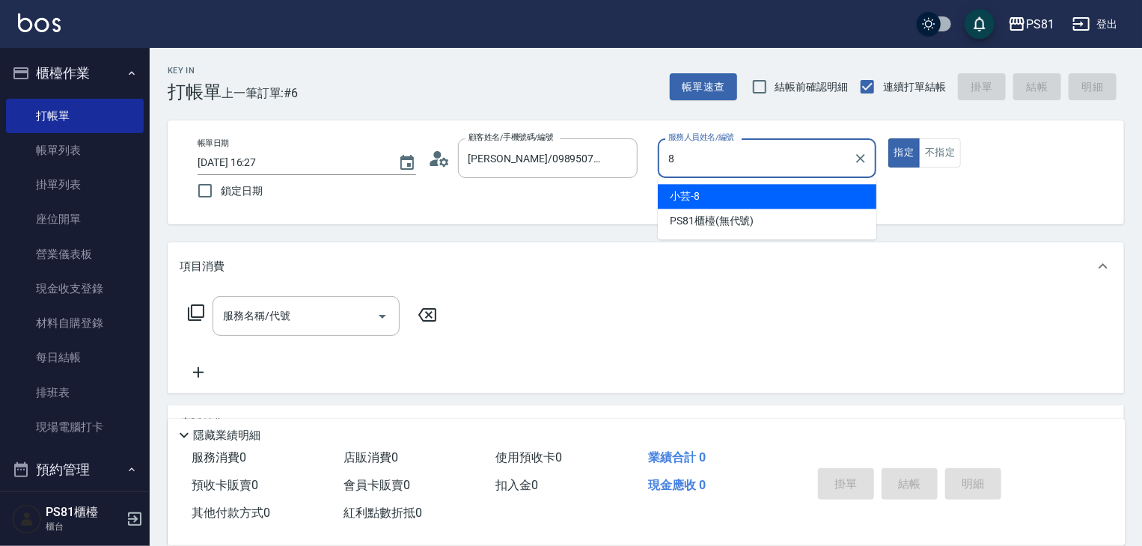
type input "小芸-8"
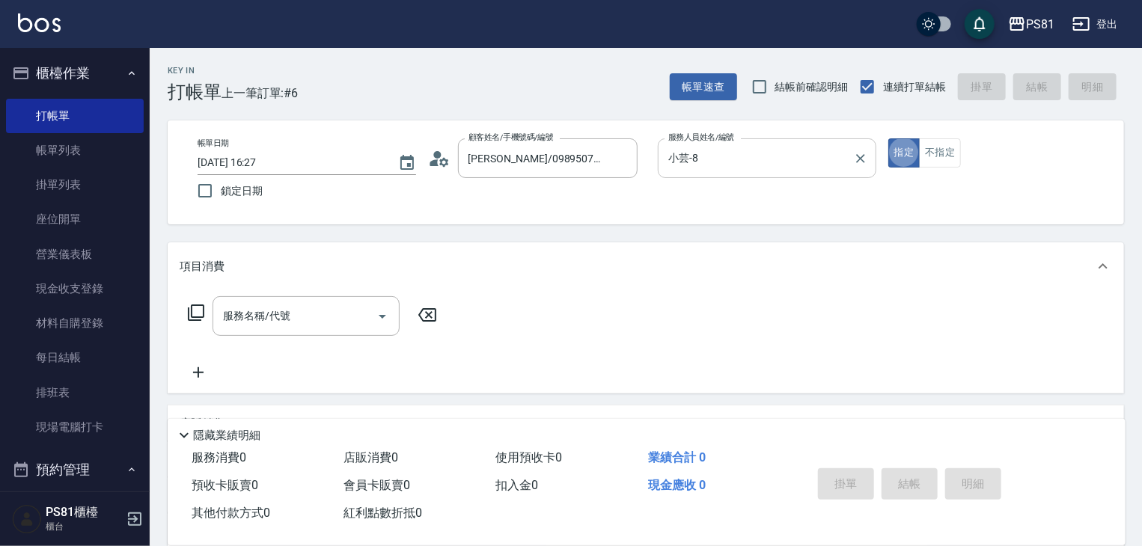
type button "true"
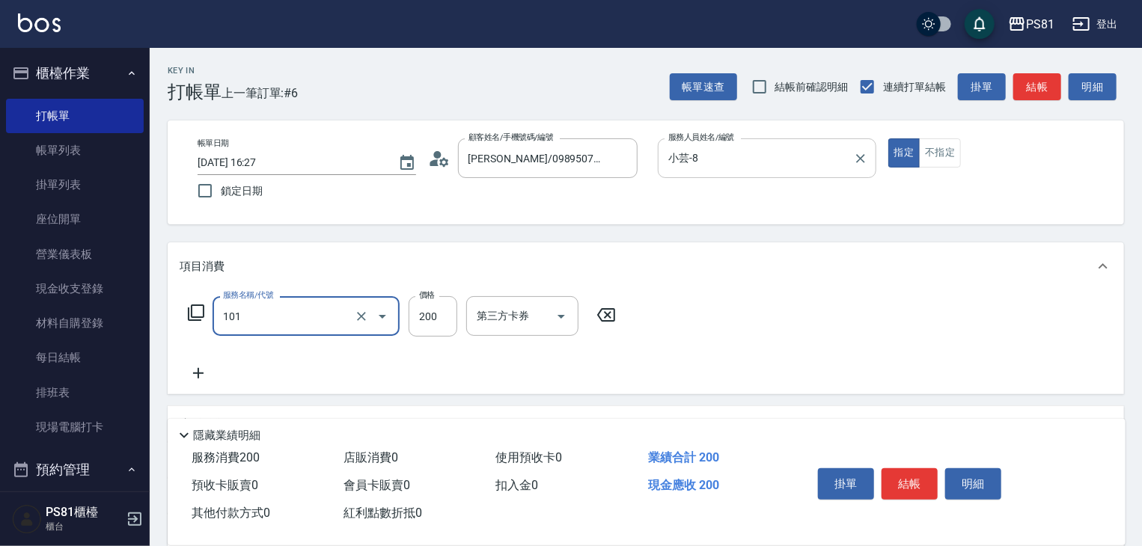
type input "一般洗髮(101)"
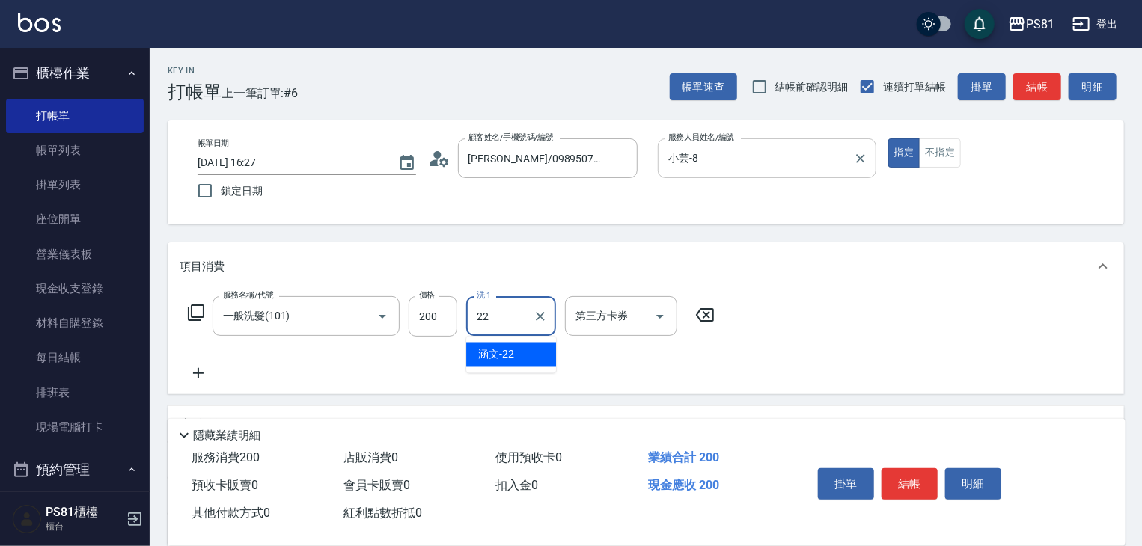
type input "涵文-22"
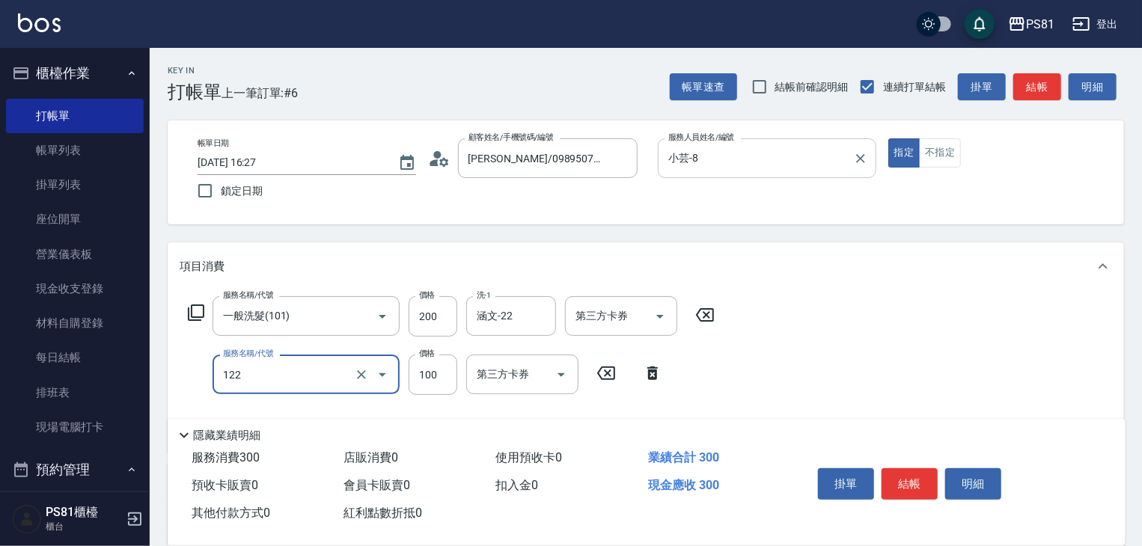
type input "電棒造型(122)"
click at [920, 468] on button "結帳" at bounding box center [909, 483] width 56 height 31
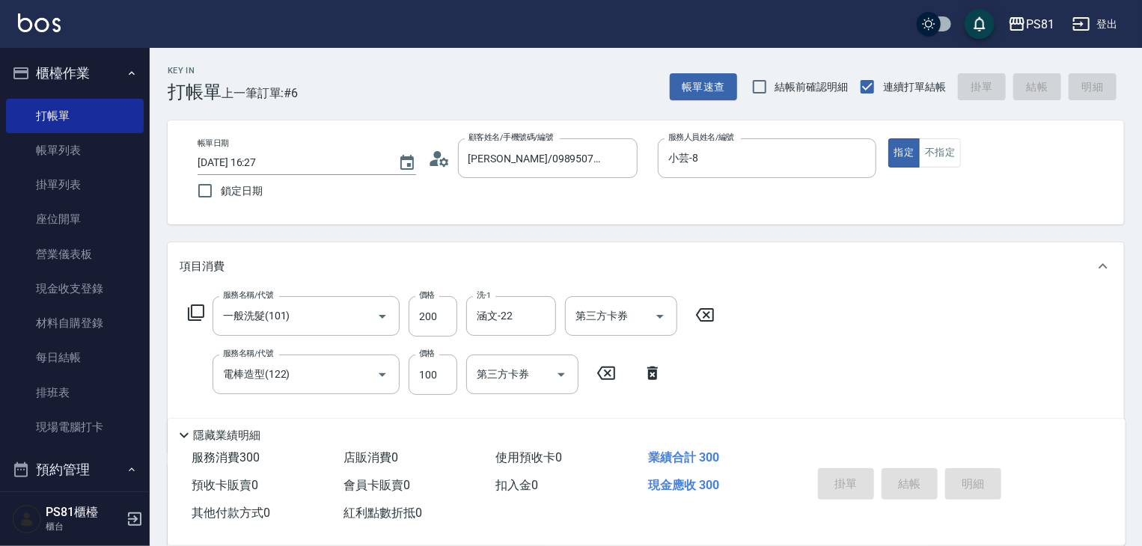
type input "[DATE] 16:28"
